Goal: Task Accomplishment & Management: Complete application form

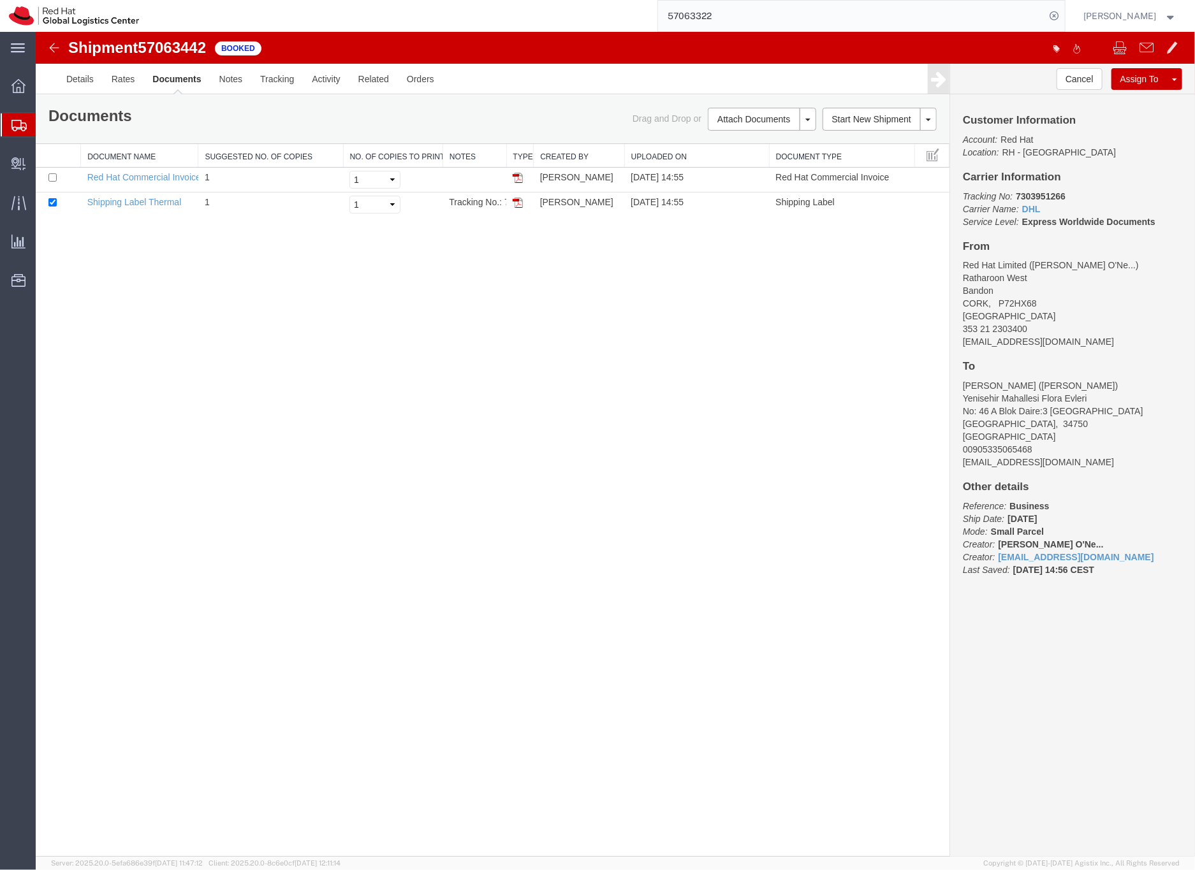
click at [720, 18] on input "57063322" at bounding box center [852, 16] width 388 height 31
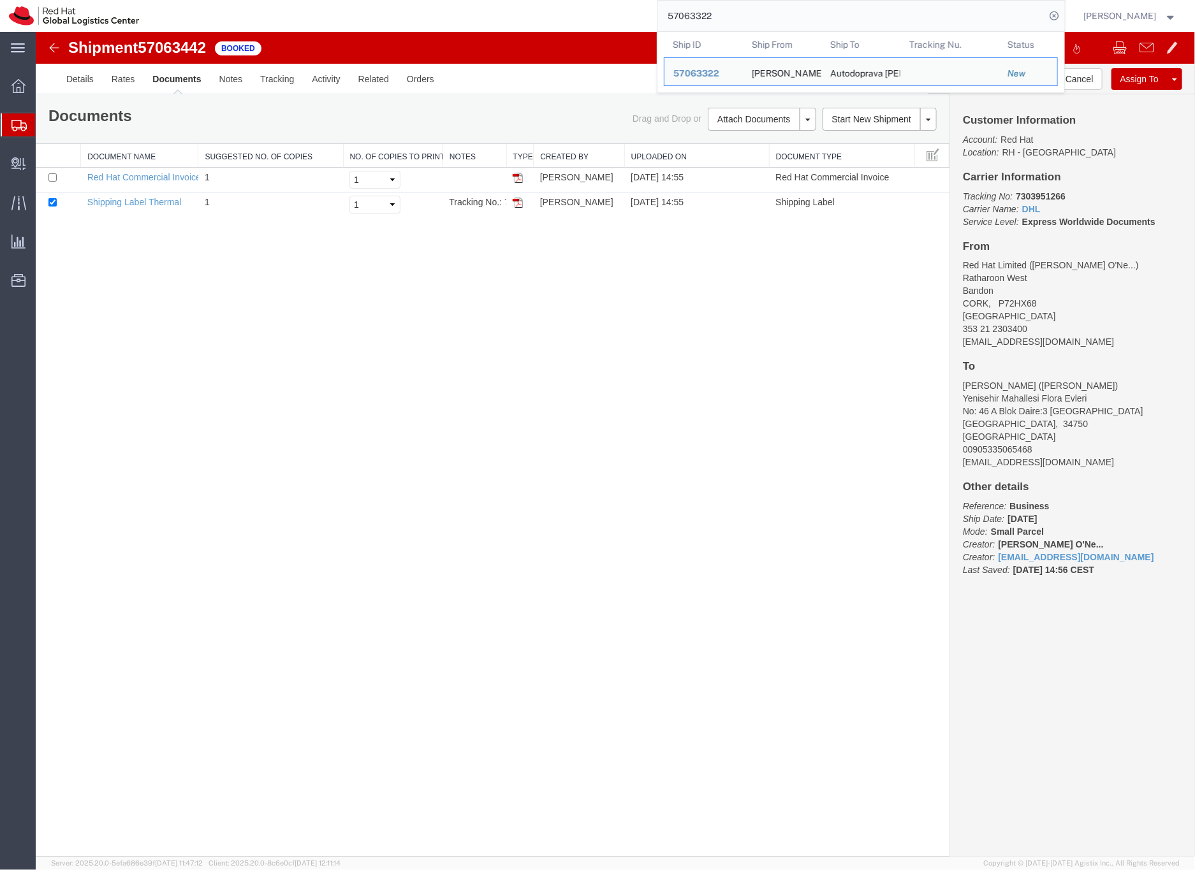
paste input "6682349"
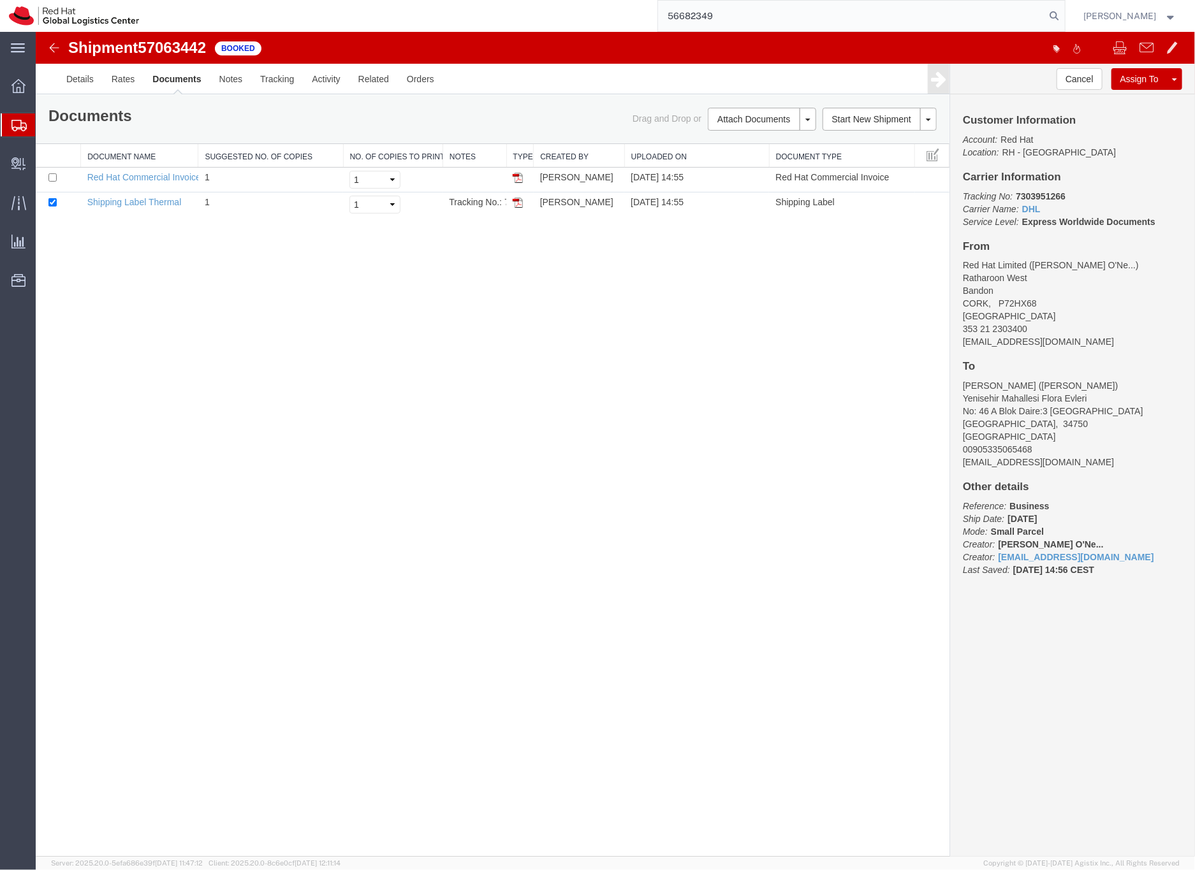
type input "56682349"
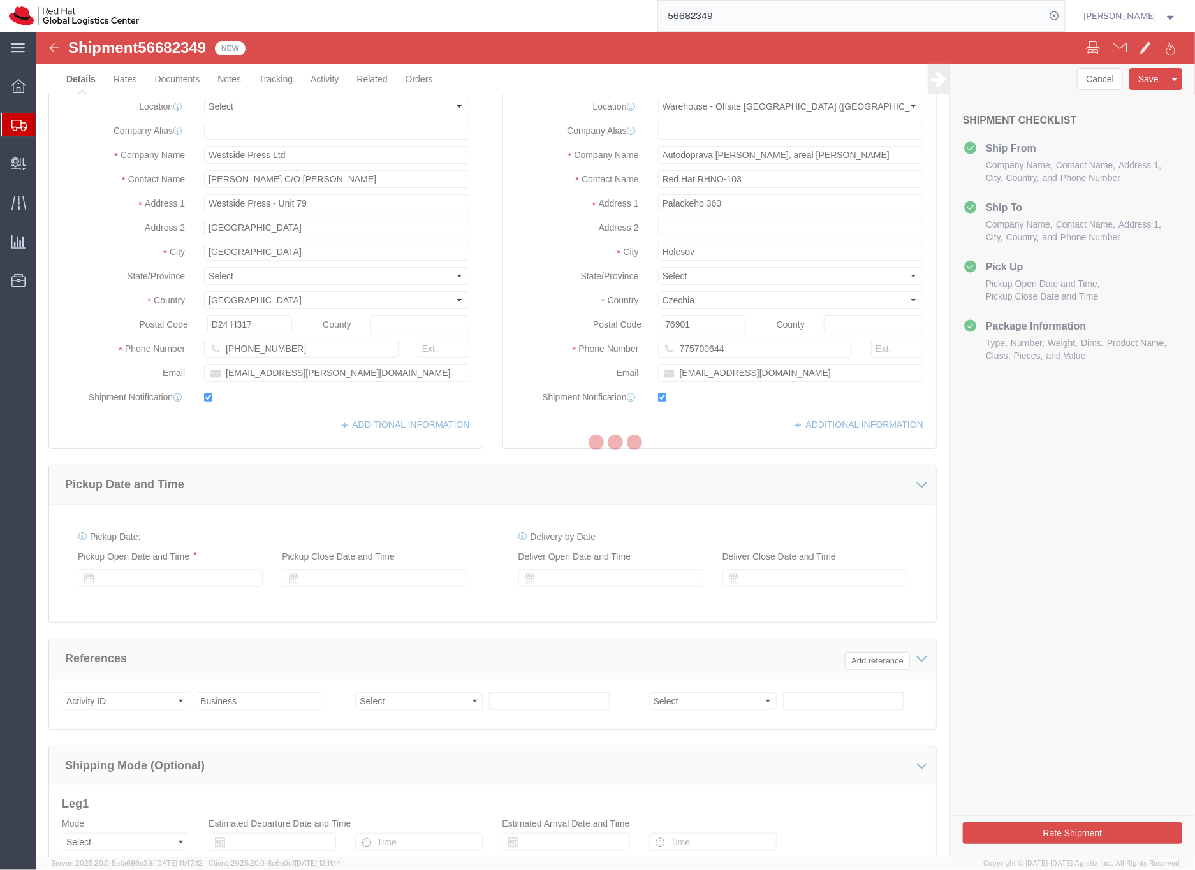
select select "63491"
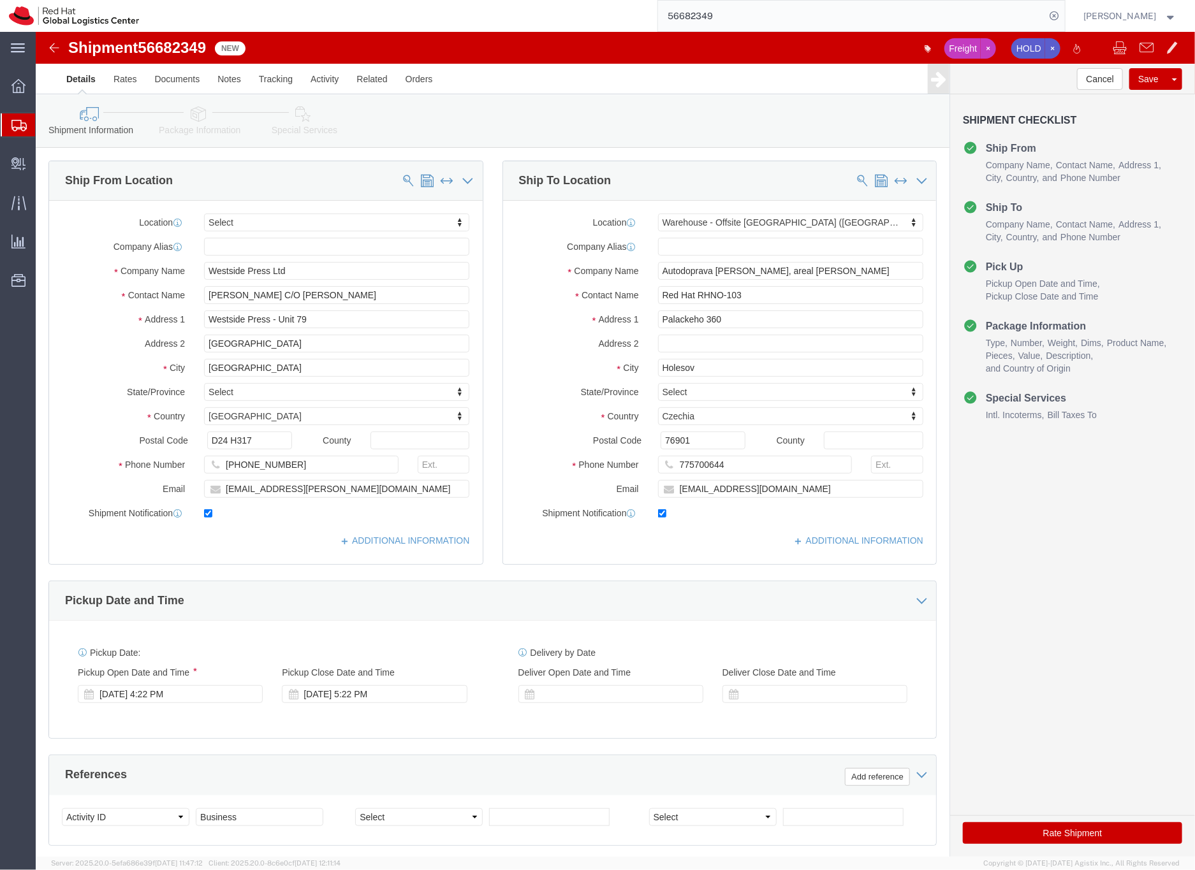
click icon
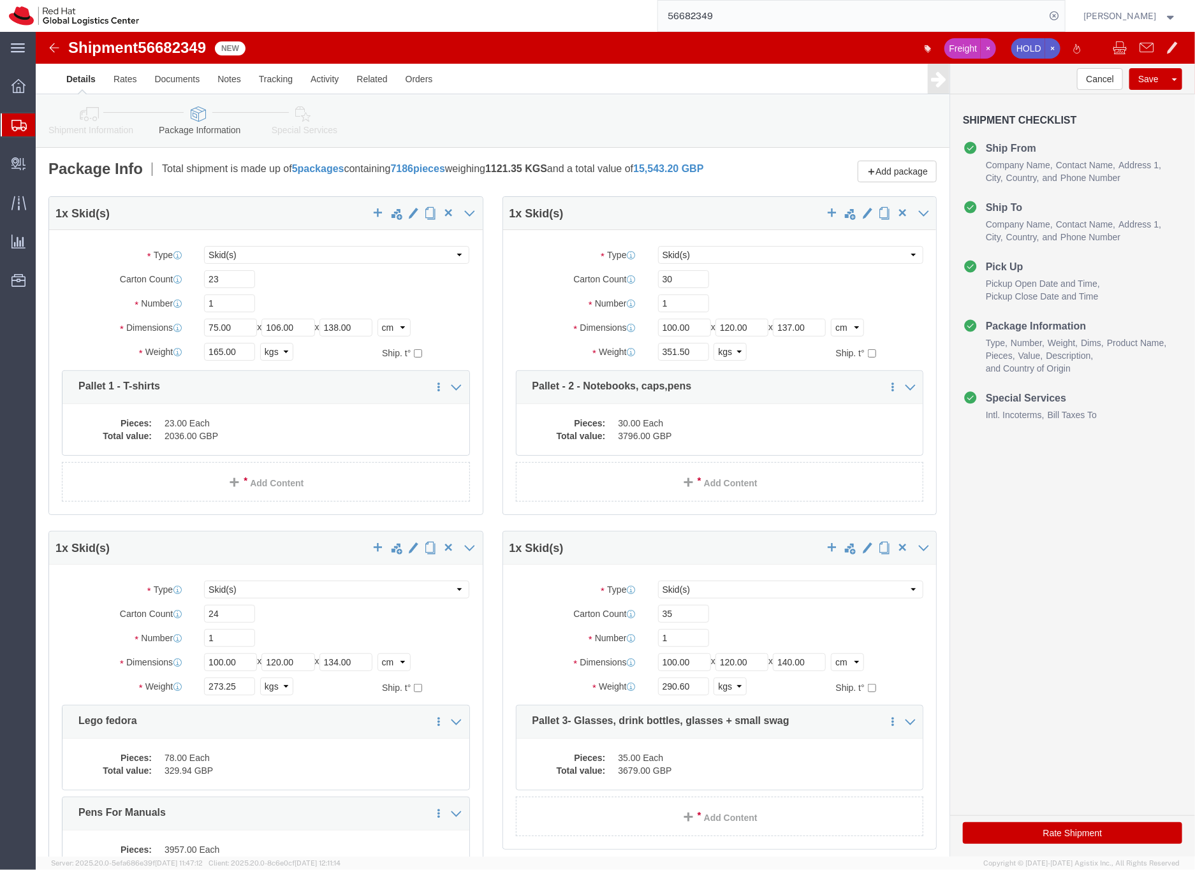
click icon
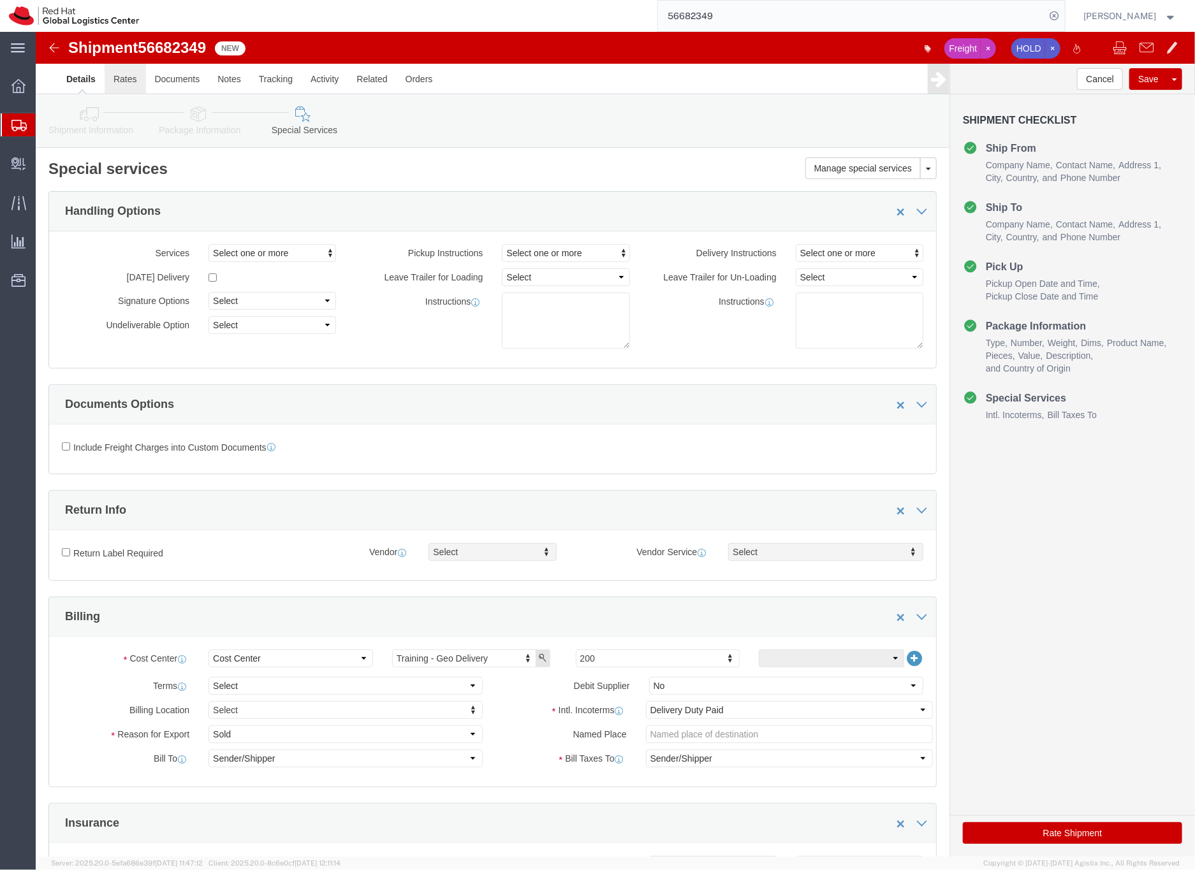
click link "Rates"
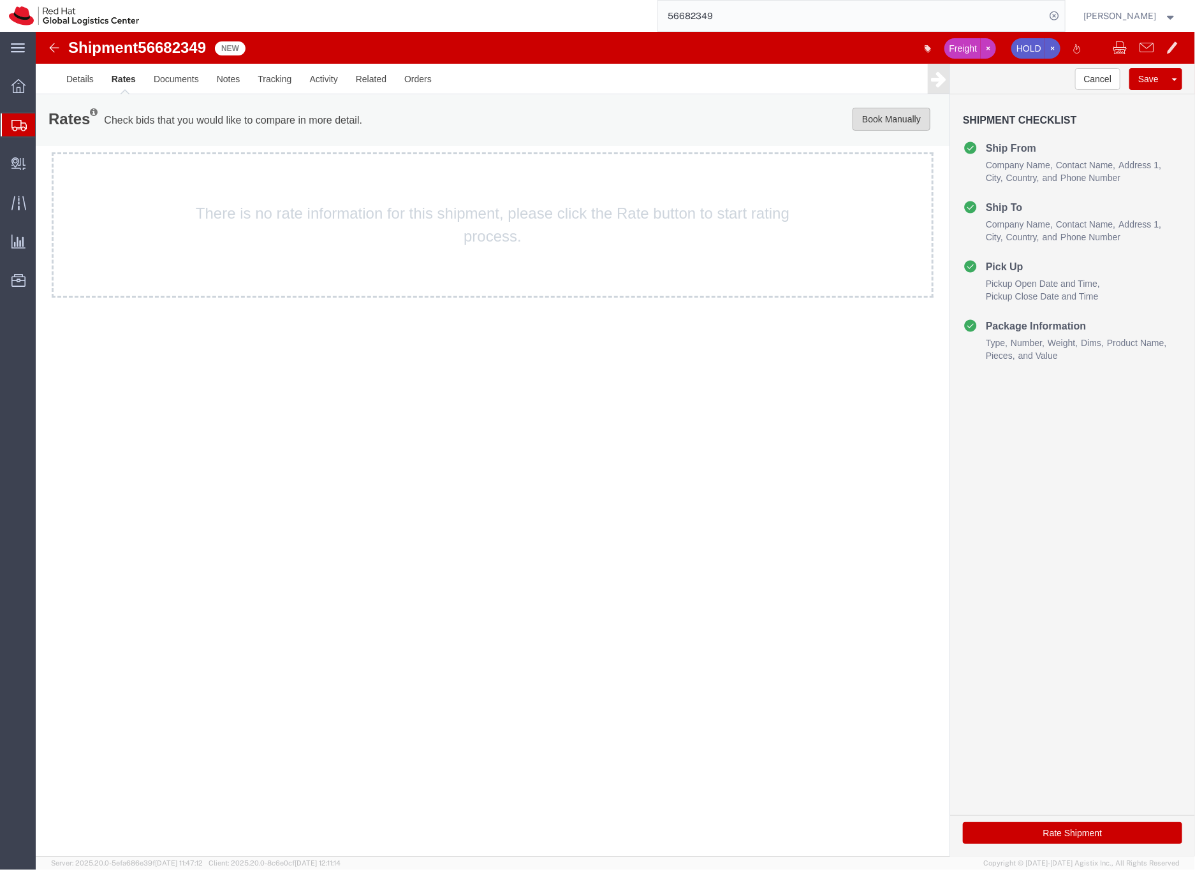
click at [875, 117] on button "Book Manually" at bounding box center [891, 118] width 78 height 23
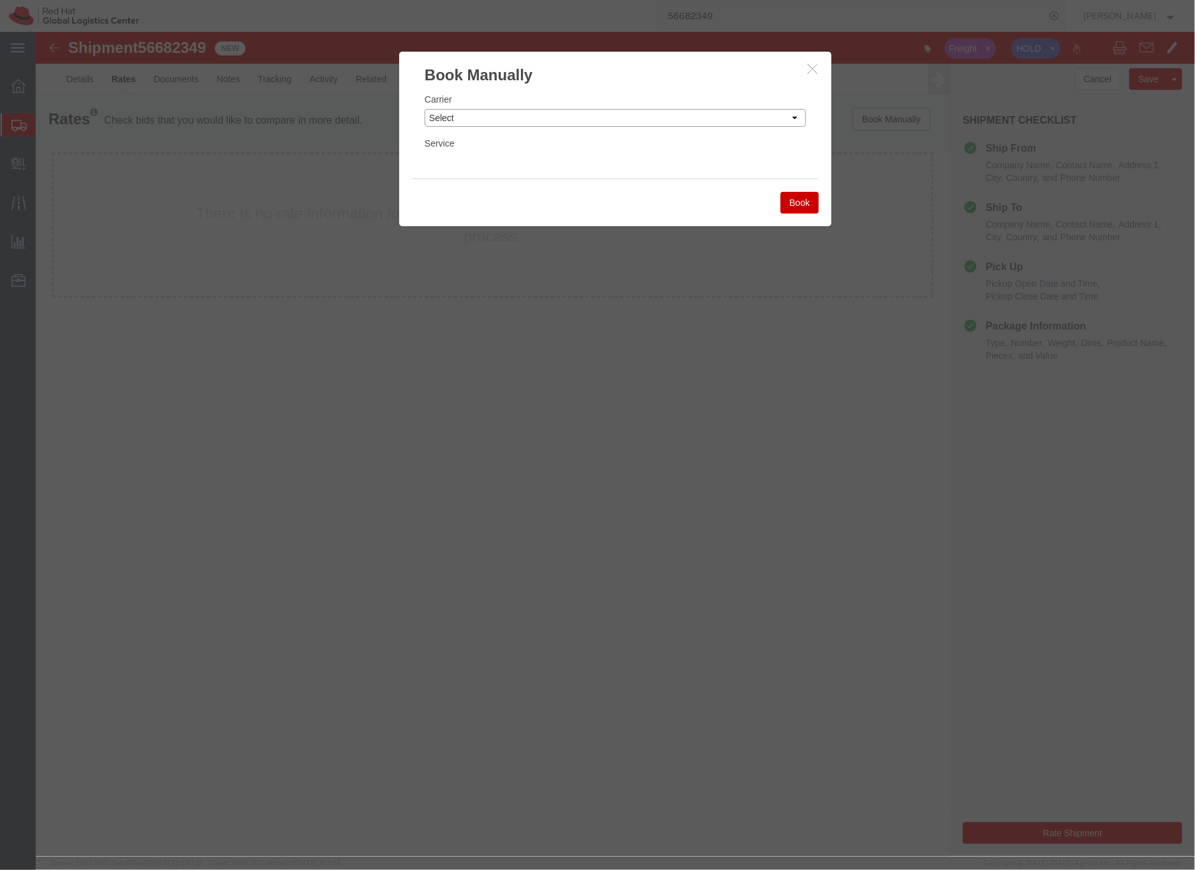
click at [492, 117] on select "Select Add New Carrier (and default service) Amazon Logistics Czech Post DHL Fe…" at bounding box center [614, 117] width 381 height 18
select select "13913"
click at [424, 108] on select "Select Add New Carrier (and default service) Amazon Logistics Czech Post DHL Fe…" at bounding box center [614, 117] width 381 height 18
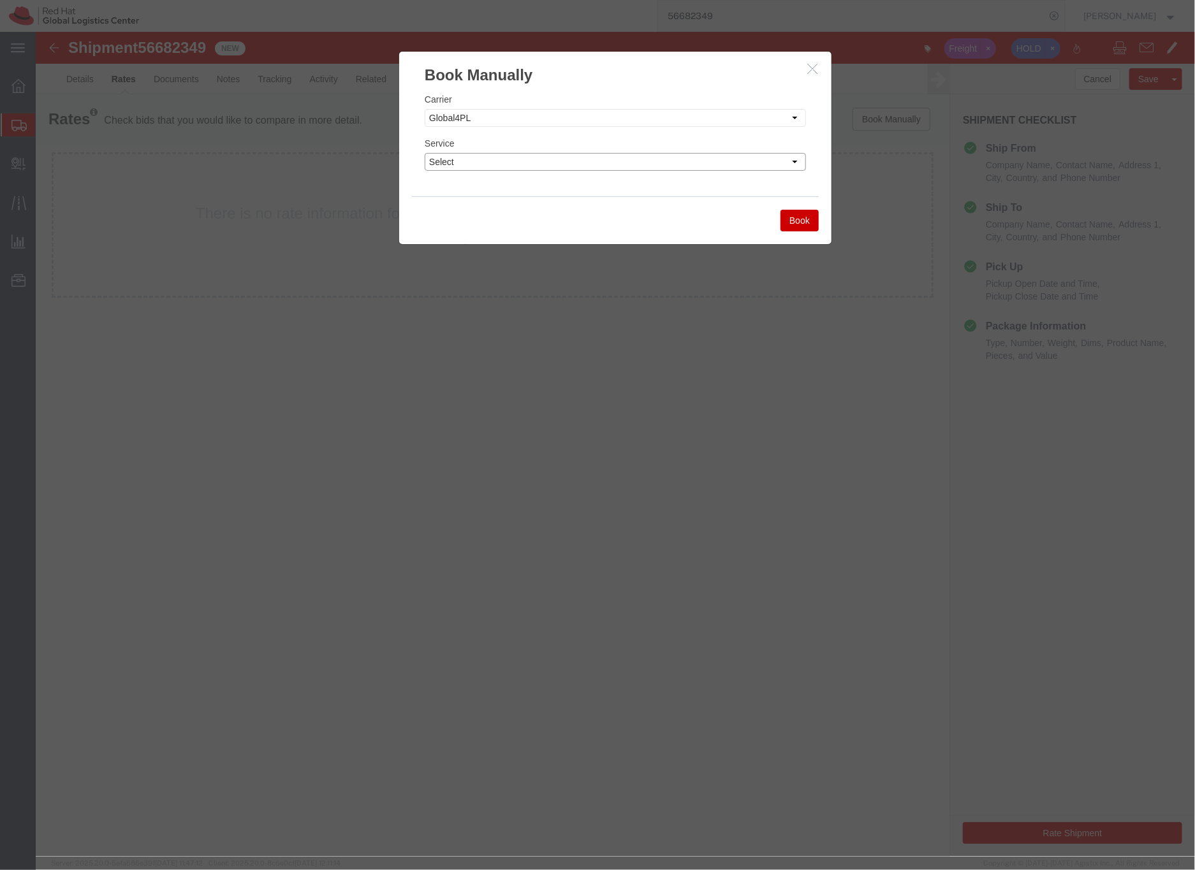
click at [460, 159] on select "Select Ground" at bounding box center [614, 161] width 381 height 18
select select "28102"
click at [424, 152] on select "Select Ground" at bounding box center [614, 161] width 381 height 18
click at [798, 218] on button "Book" at bounding box center [799, 220] width 38 height 22
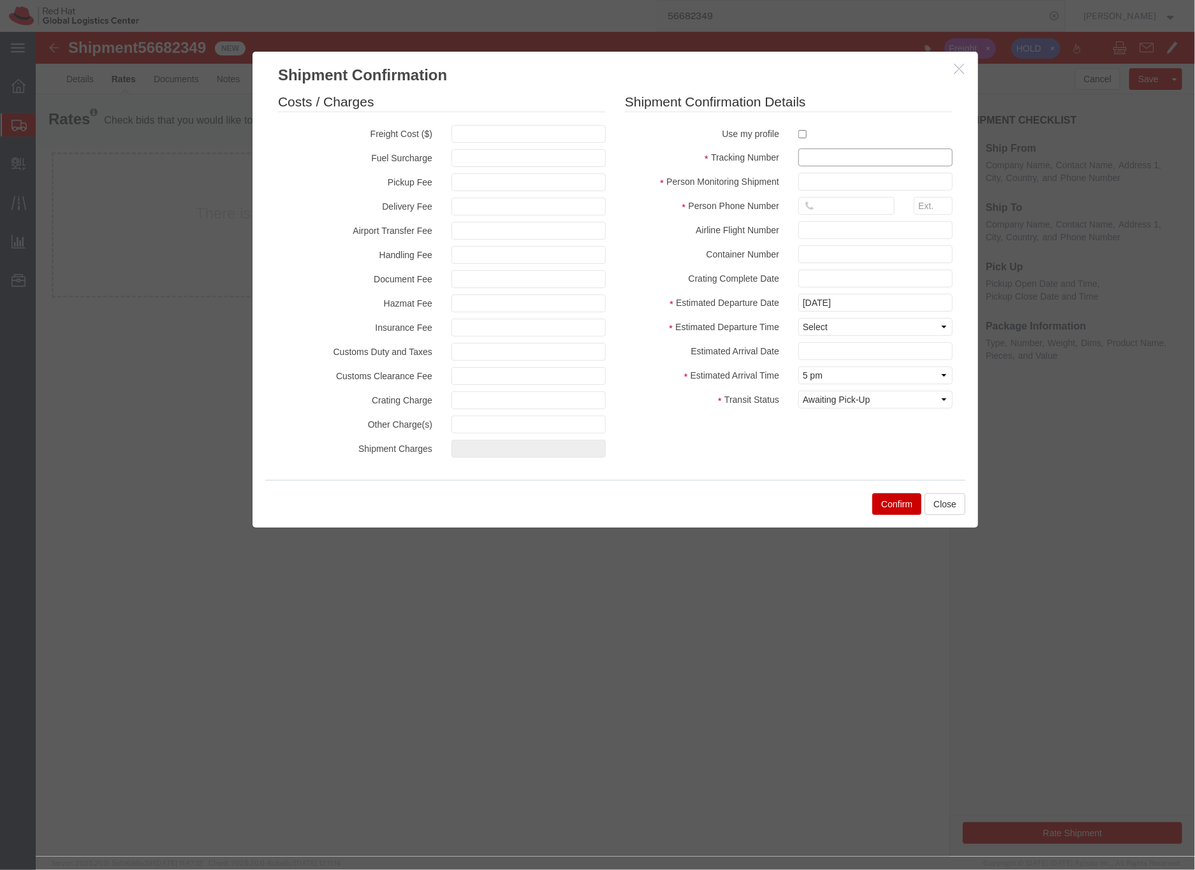
click at [813, 157] on input "text" at bounding box center [874, 157] width 154 height 18
paste input "56682349"
drag, startPoint x: 884, startPoint y: 158, endPoint x: 770, endPoint y: 147, distance: 114.0
click at [770, 147] on fieldset "Shipment Confirmation Details Use my profile Tracking Number FRG 56682349 Perso…" at bounding box center [788, 253] width 328 height 323
type input "FRG 56682349"
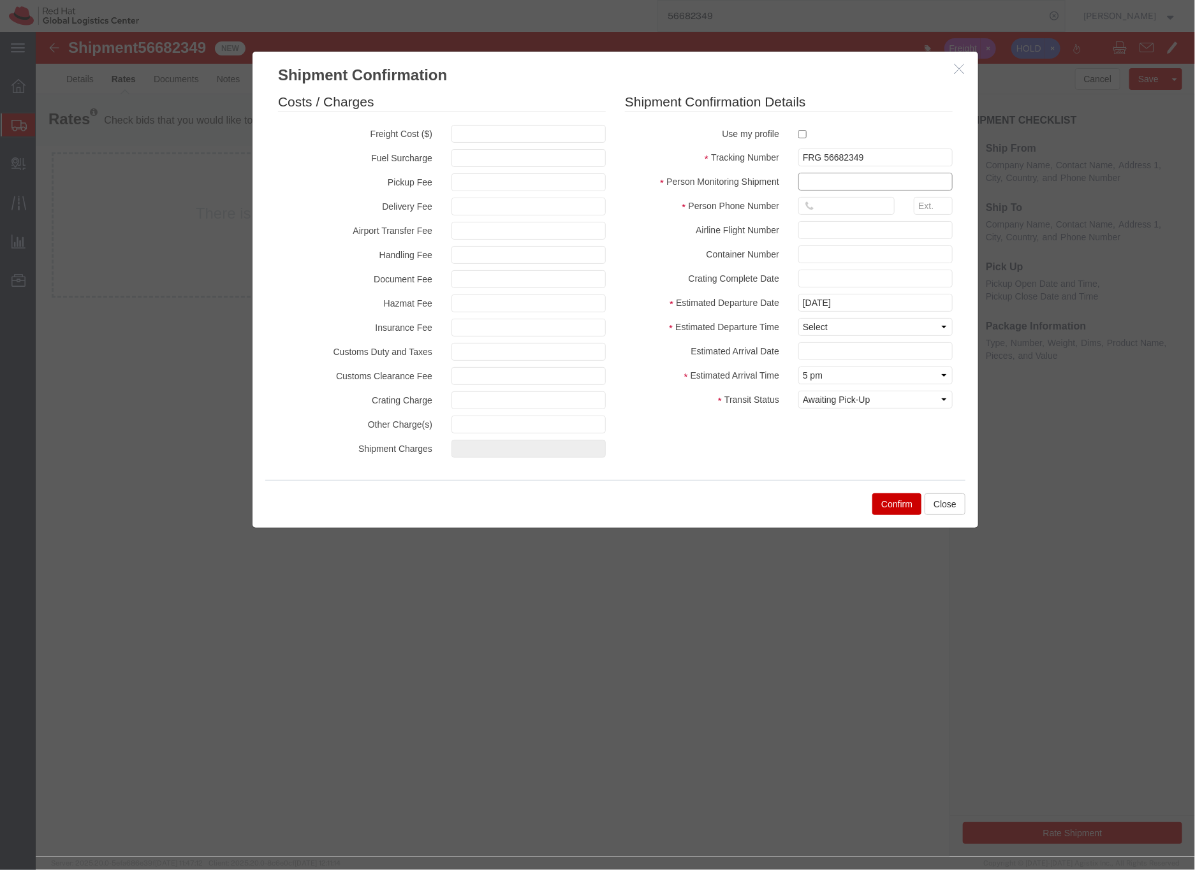
drag, startPoint x: 806, startPoint y: 182, endPoint x: 813, endPoint y: 182, distance: 6.4
click at [806, 182] on input "text" at bounding box center [874, 181] width 154 height 18
type input "[PERSON_NAME]"
type input "[PHONE_NUMBER]"
click at [820, 309] on input "[DATE]" at bounding box center [874, 302] width 154 height 18
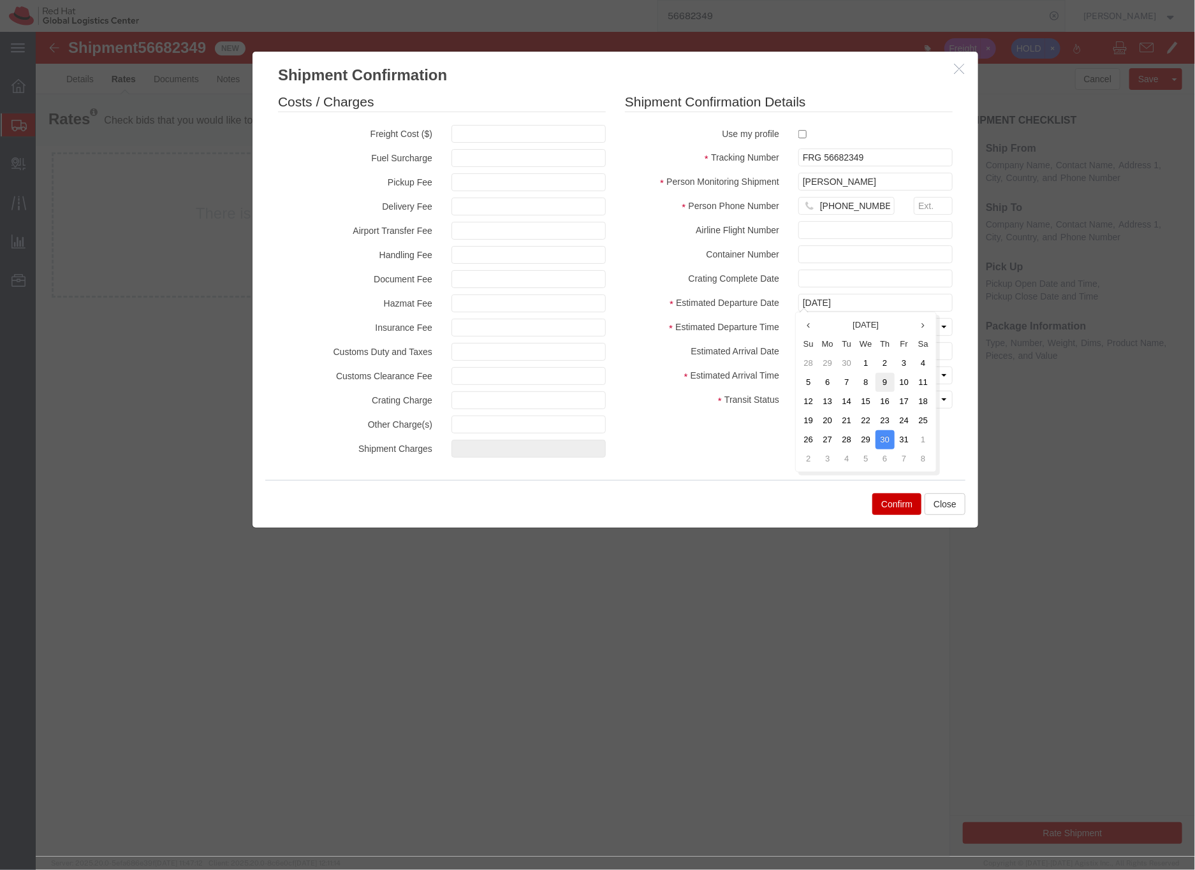
click at [882, 379] on td "9" at bounding box center [884, 381] width 19 height 19
type input "[DATE]"
click at [821, 323] on select "Select Midnight 1 am 2 am 3 am 4 am 5 am 6 am 7 am 8 am 9 am 10 am 11 am 12 Noo…" at bounding box center [874, 326] width 154 height 18
select select "2100"
click at [797, 317] on select "Select Midnight 1 am 2 am 3 am 4 am 5 am 6 am 7 am 8 am 9 am 10 am 11 am 12 Noo…" at bounding box center [874, 326] width 154 height 18
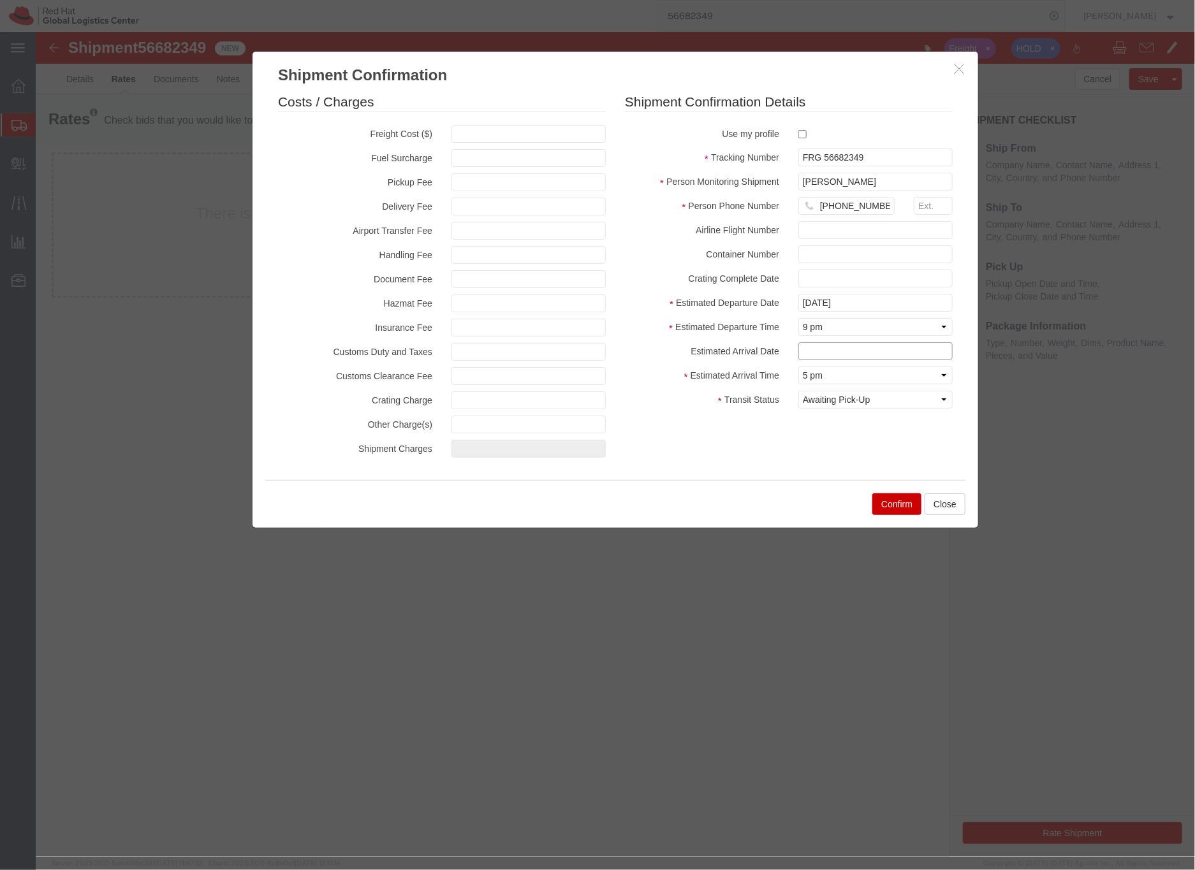
click at [806, 351] on input "text" at bounding box center [874, 351] width 154 height 18
click at [903, 428] on td "10" at bounding box center [903, 430] width 19 height 19
type input "[DATE]"
click at [884, 504] on button "Confirm" at bounding box center [895, 504] width 49 height 22
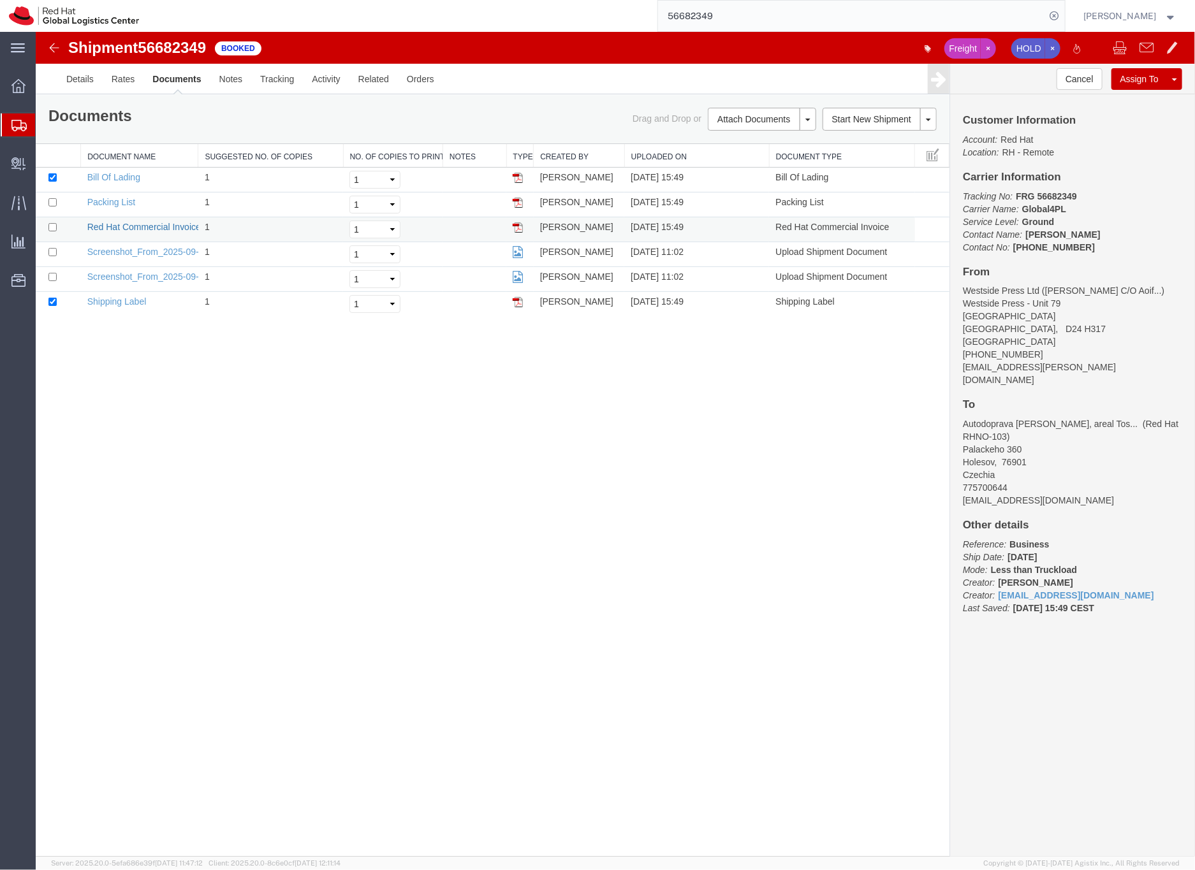
click at [144, 224] on link "Red Hat Commercial Invoice" at bounding box center [143, 226] width 113 height 10
